Goal: Task Accomplishment & Management: Manage account settings

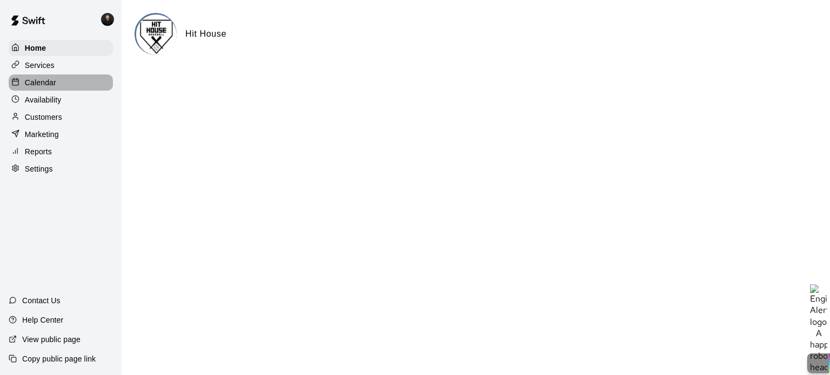
click at [47, 84] on p "Calendar" at bounding box center [40, 82] width 31 height 11
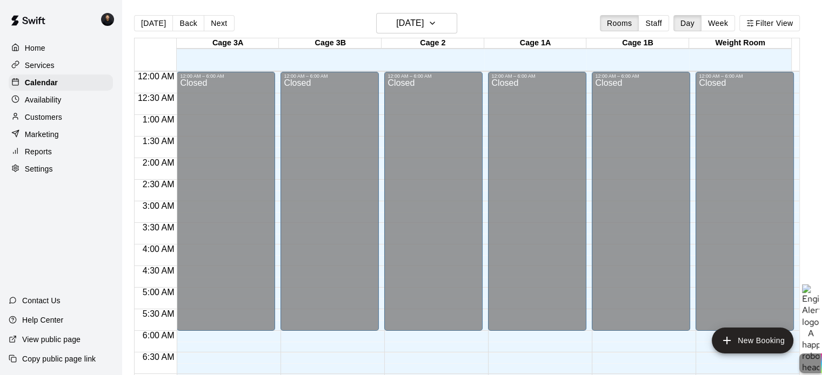
scroll to position [519, 0]
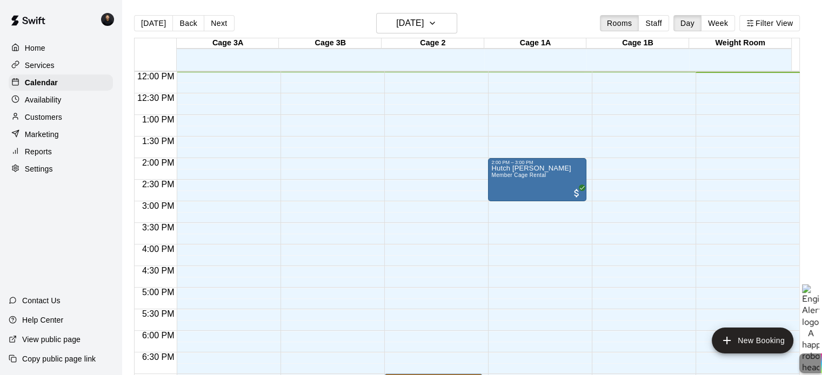
click at [31, 102] on p "Availability" at bounding box center [43, 100] width 37 height 11
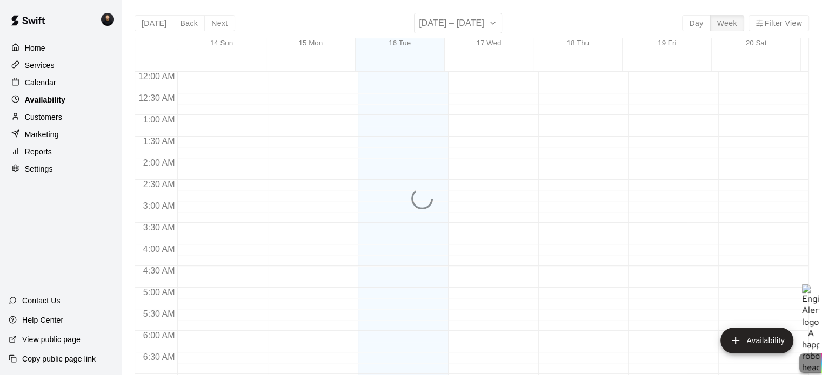
scroll to position [519, 0]
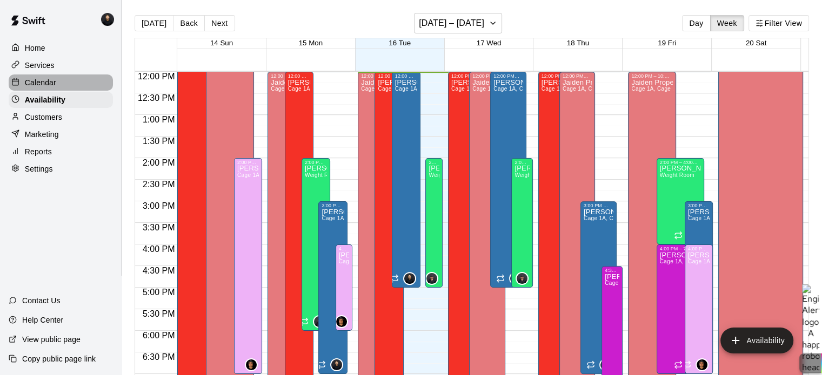
click at [35, 84] on p "Calendar" at bounding box center [40, 82] width 31 height 11
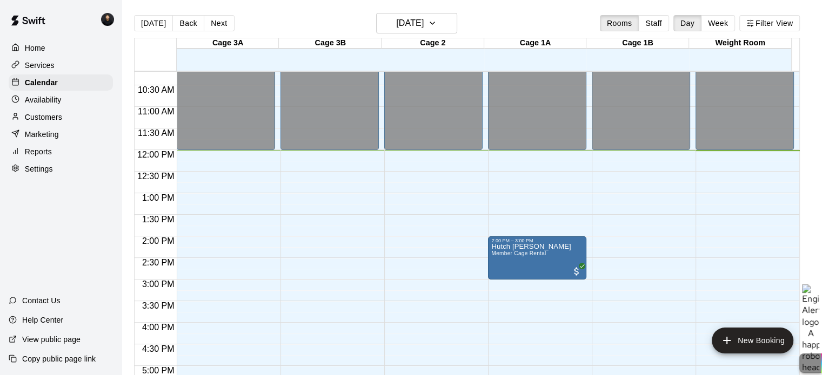
scroll to position [439, 0]
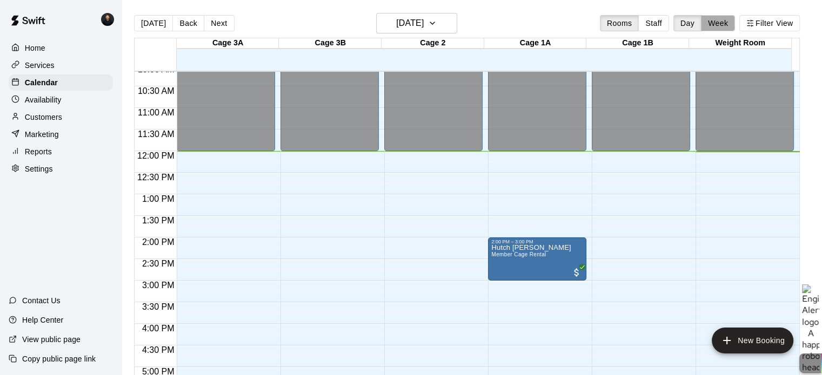
click at [728, 28] on button "Week" at bounding box center [718, 23] width 34 height 16
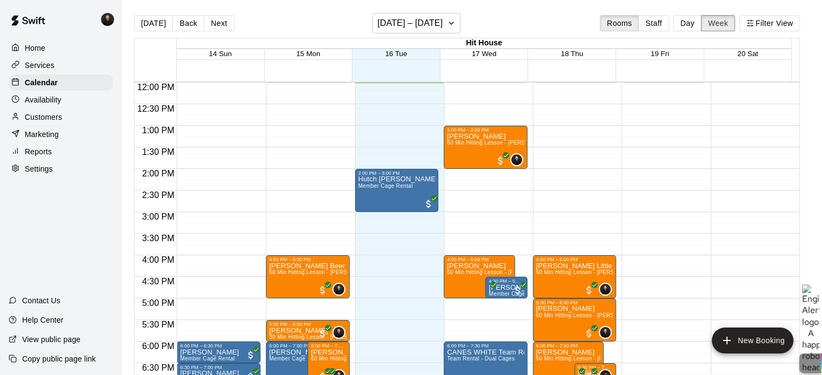
scroll to position [478, 0]
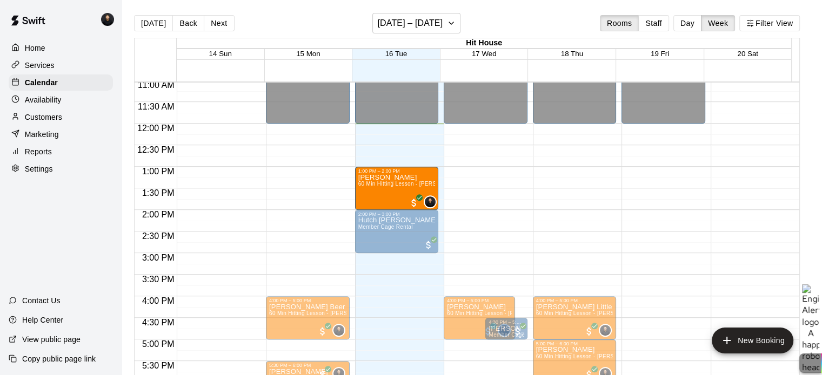
drag, startPoint x: 472, startPoint y: 181, endPoint x: 398, endPoint y: 184, distance: 73.5
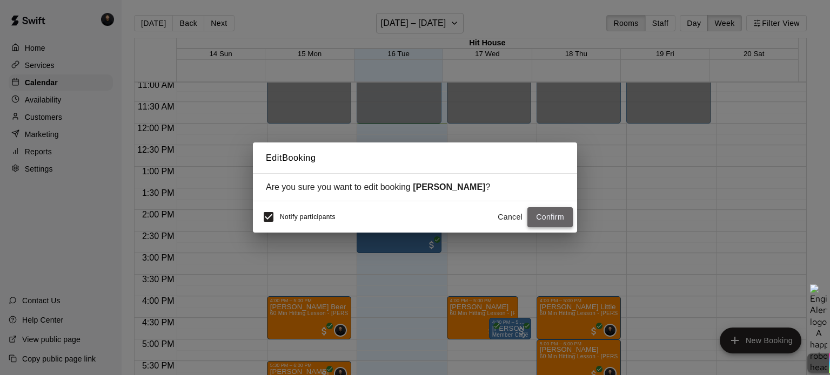
click at [549, 218] on button "Confirm" at bounding box center [549, 217] width 45 height 20
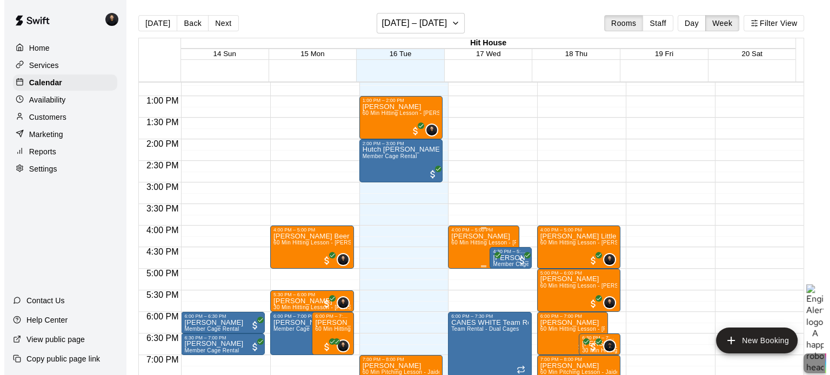
scroll to position [549, 0]
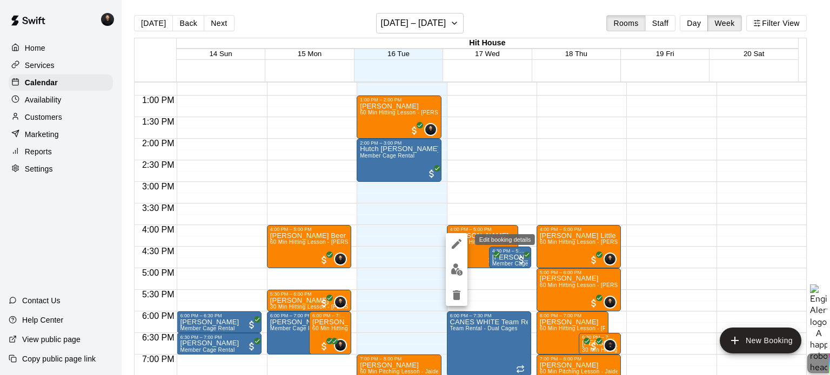
click at [458, 243] on icon "edit" at bounding box center [457, 244] width 10 height 10
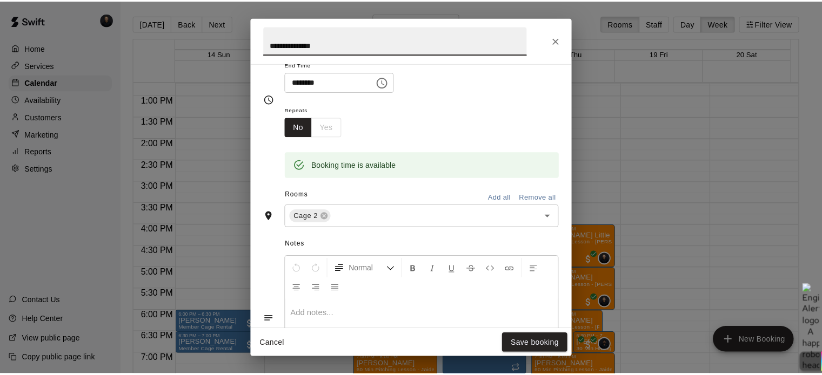
scroll to position [138, 0]
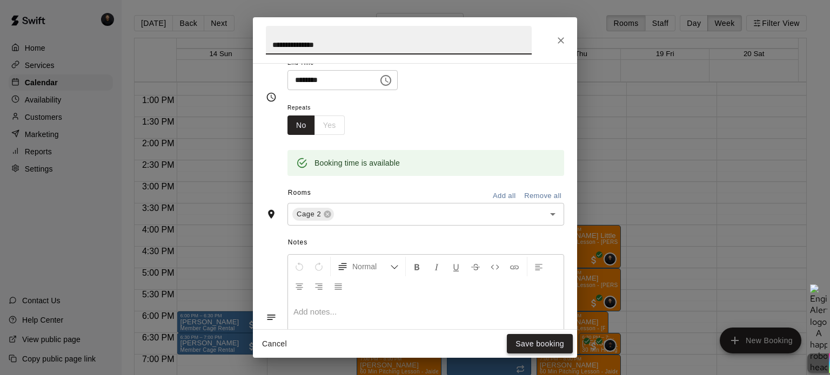
click at [534, 345] on button "Save booking" at bounding box center [540, 344] width 66 height 20
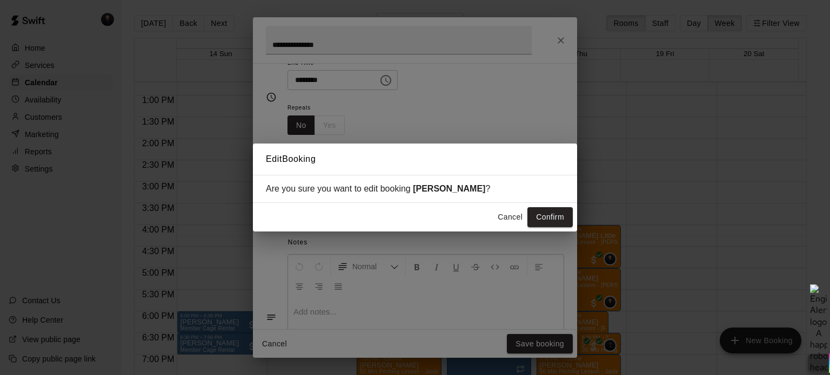
click at [511, 213] on button "Cancel" at bounding box center [510, 217] width 35 height 20
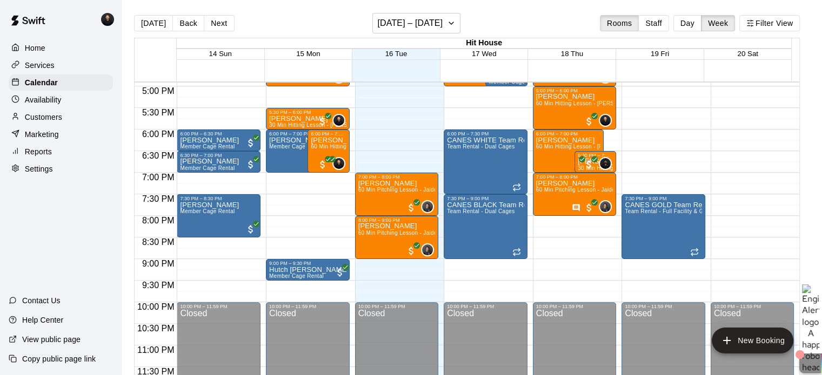
scroll to position [731, 0]
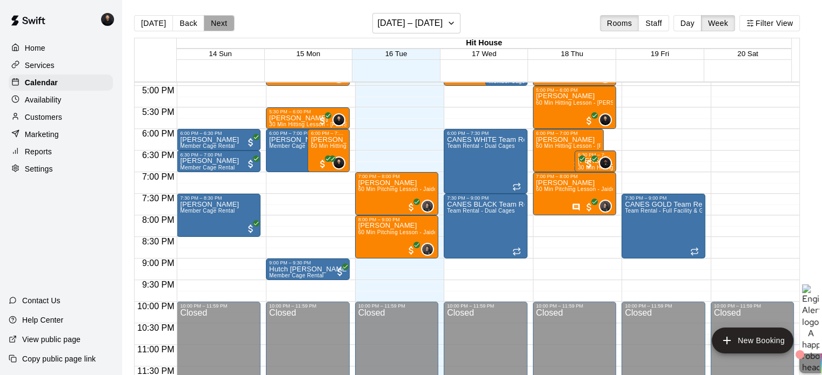
click at [209, 19] on button "Next" at bounding box center [219, 23] width 30 height 16
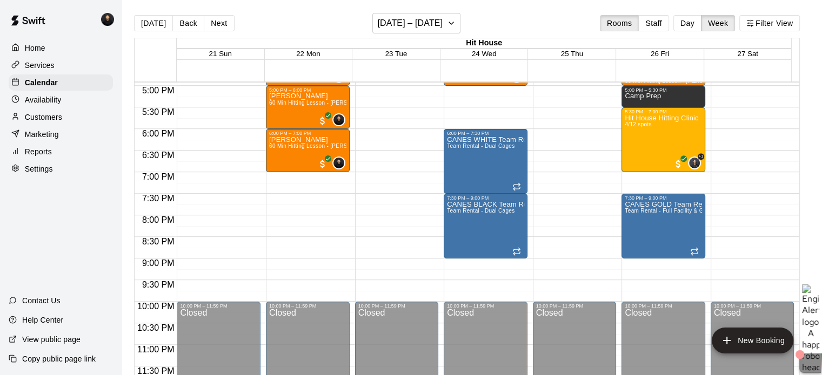
scroll to position [677, 0]
